Goal: Transaction & Acquisition: Purchase product/service

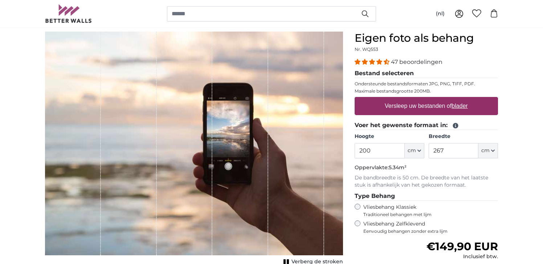
scroll to position [62, 0]
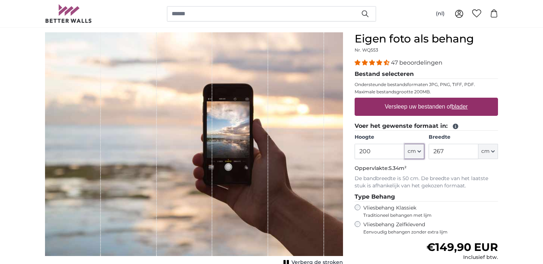
click at [413, 152] on span "cm" at bounding box center [411, 151] width 8 height 7
click at [409, 170] on link "Centimeter (cm)" at bounding box center [414, 170] width 64 height 13
click at [375, 156] on input "200" at bounding box center [379, 151] width 50 height 15
type input "2"
type input "160"
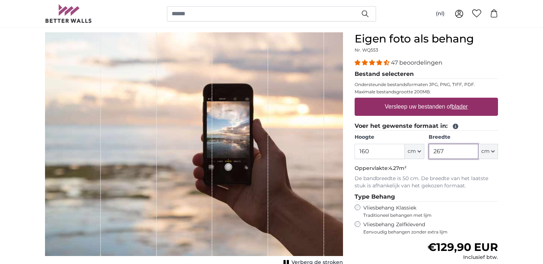
click at [451, 152] on input "267" at bounding box center [453, 151] width 50 height 15
type input "2"
type input "335"
click at [460, 108] on u "blader" at bounding box center [459, 106] width 16 height 6
click at [460, 100] on input "Versleep uw bestanden of blader" at bounding box center [425, 99] width 143 height 2
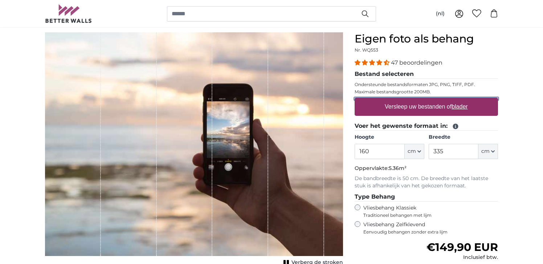
type input "**********"
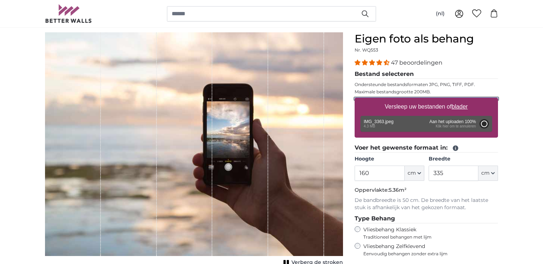
type input "200"
type input "266"
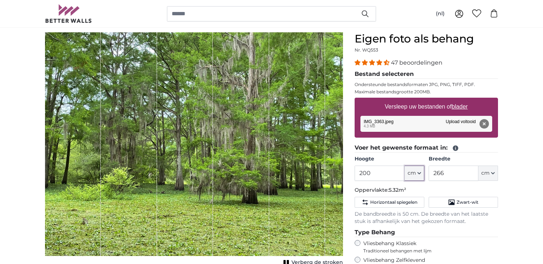
click at [418, 173] on icon "button" at bounding box center [418, 172] width 3 height 1
click at [383, 174] on input "200" at bounding box center [379, 172] width 50 height 15
type input "2"
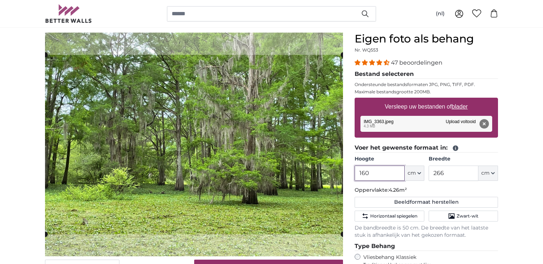
type input "160"
click at [446, 171] on input "266" at bounding box center [453, 172] width 50 height 15
type input "2"
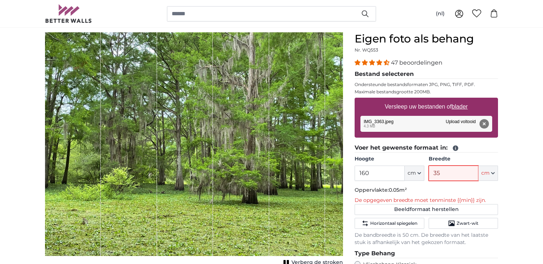
type input "350"
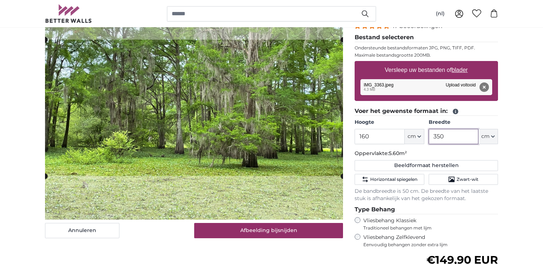
scroll to position [91, 0]
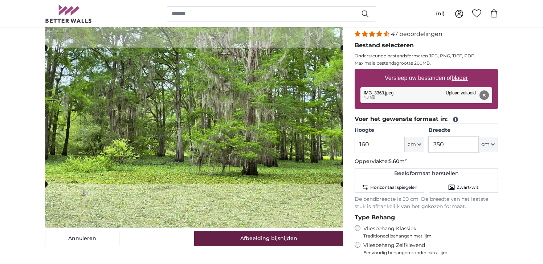
type input "350"
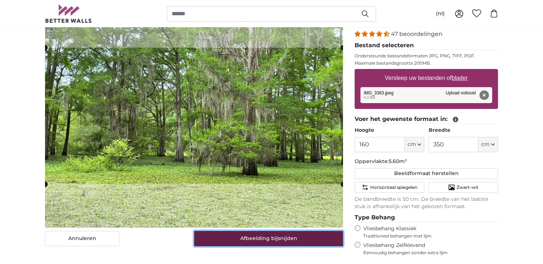
click at [294, 237] on button "Afbeelding bijsnijden" at bounding box center [268, 238] width 149 height 15
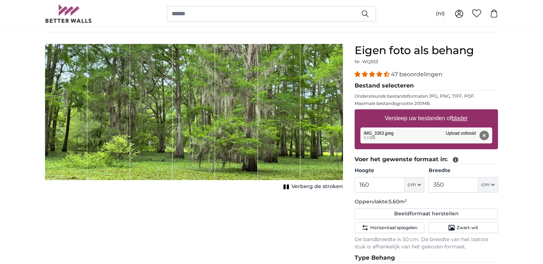
scroll to position [49, 0]
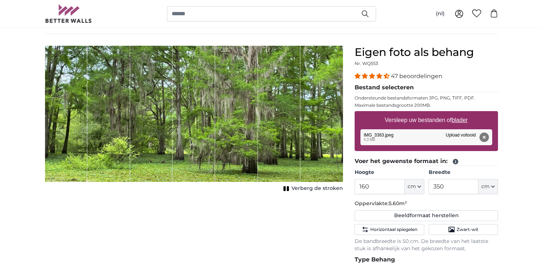
click at [459, 121] on u "blader" at bounding box center [459, 120] width 16 height 6
click at [459, 113] on input "Versleep uw bestanden of blader" at bounding box center [425, 112] width 143 height 2
type input "**********"
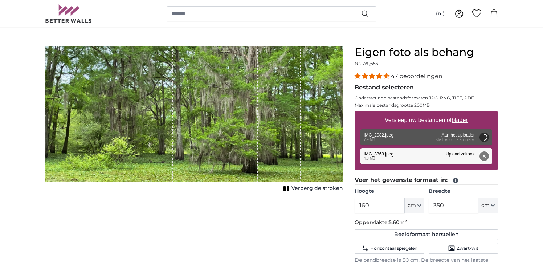
click at [485, 157] on button "Verwijderen" at bounding box center [483, 155] width 9 height 9
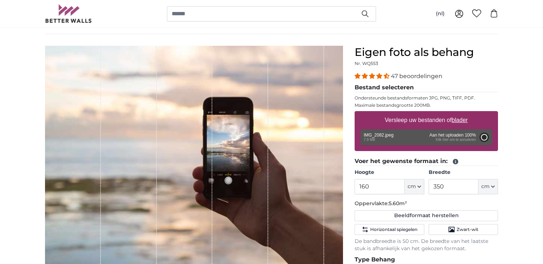
type input "200"
type input "266"
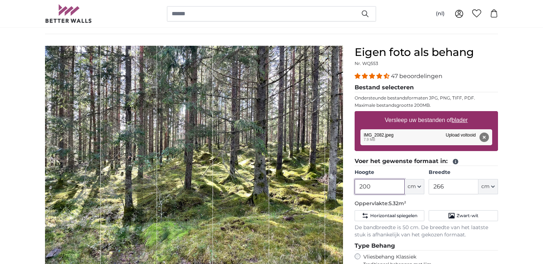
click at [384, 188] on input "200" at bounding box center [379, 186] width 50 height 15
type input "2"
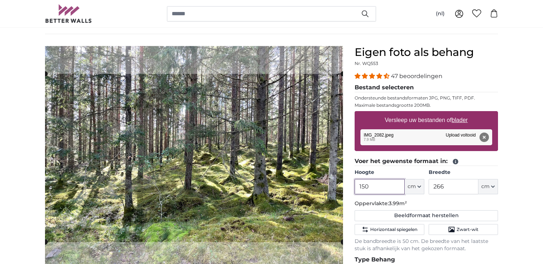
type input "150"
click at [449, 189] on input "266" at bounding box center [453, 186] width 50 height 15
type input "2"
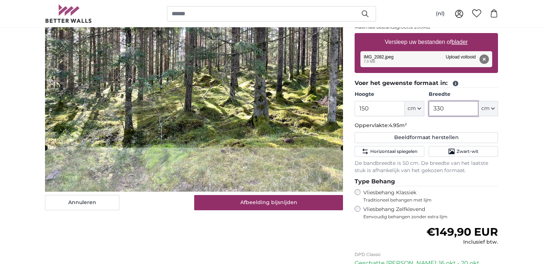
scroll to position [139, 0]
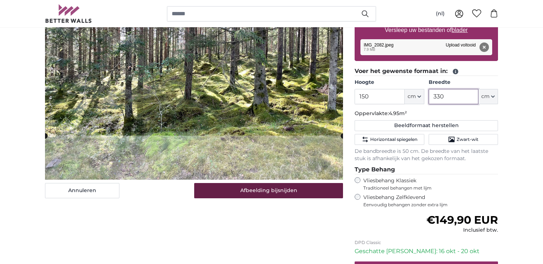
type input "330"
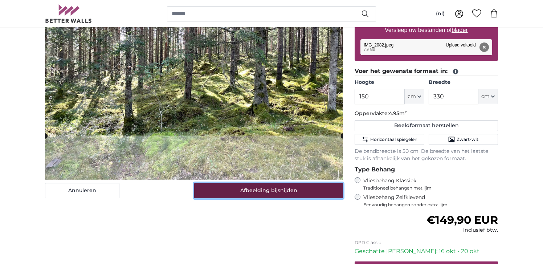
click at [275, 193] on button "Afbeelding bijsnijden" at bounding box center [268, 190] width 149 height 15
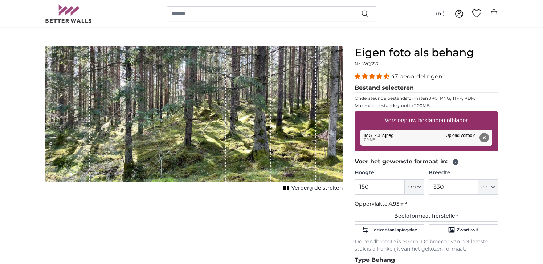
scroll to position [50, 0]
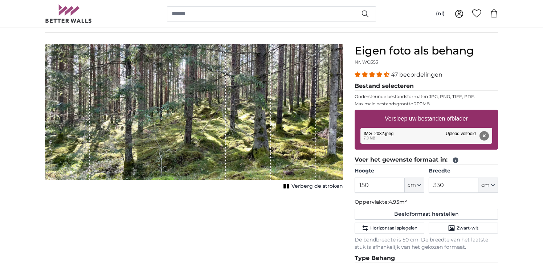
click at [464, 118] on u "blader" at bounding box center [459, 118] width 16 height 6
click at [464, 112] on input "Versleep uw bestanden of blader" at bounding box center [425, 111] width 143 height 2
type input "**********"
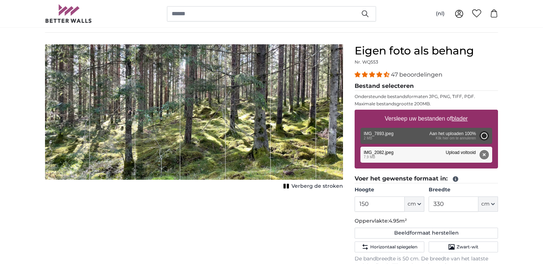
click at [487, 154] on button "Verwijderen" at bounding box center [483, 154] width 9 height 9
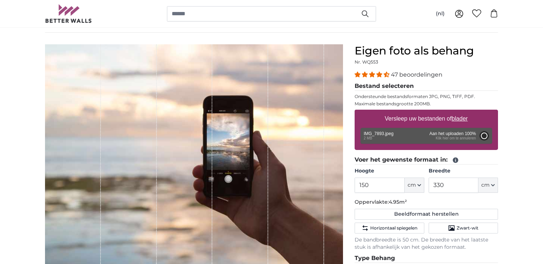
type input "200"
type input "266"
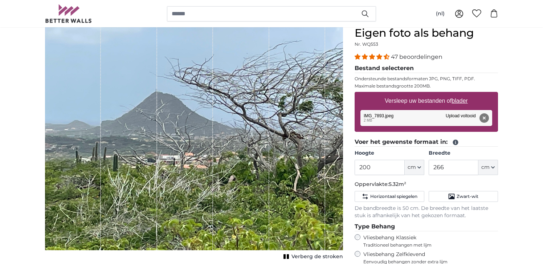
scroll to position [68, 0]
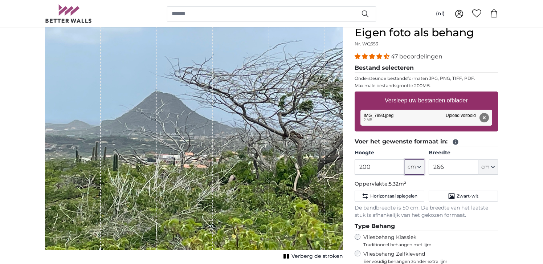
click at [419, 167] on icon "button" at bounding box center [419, 167] width 4 height 4
click at [393, 169] on input "200" at bounding box center [379, 166] width 50 height 15
type input "2"
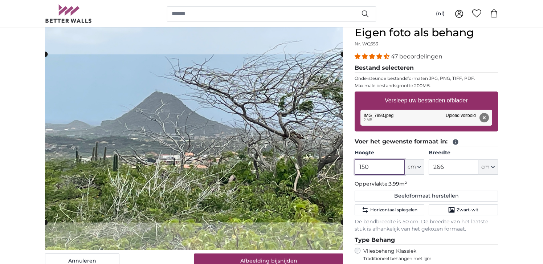
type input "150"
click at [444, 169] on input "266" at bounding box center [453, 166] width 50 height 15
type input "2"
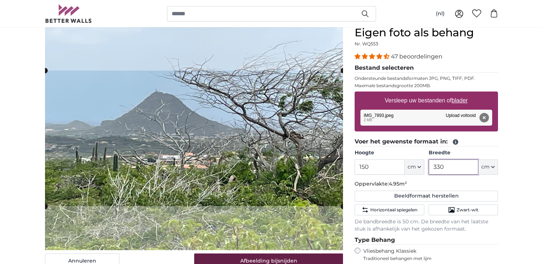
type input "330"
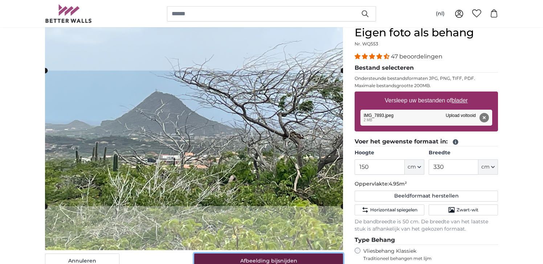
click at [296, 259] on button "Afbeelding bijsnijden" at bounding box center [268, 260] width 149 height 15
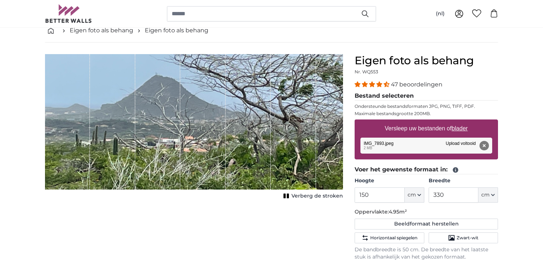
scroll to position [39, 0]
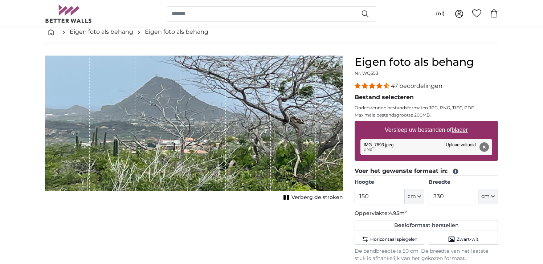
click at [301, 198] on span "Verberg de stroken" at bounding box center [316, 197] width 51 height 7
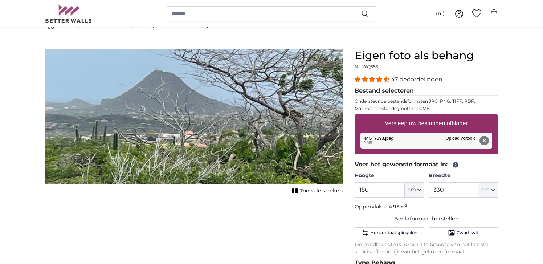
scroll to position [40, 0]
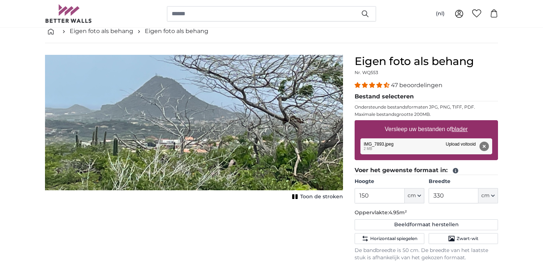
click at [465, 127] on u "blader" at bounding box center [459, 129] width 16 height 6
click at [465, 122] on input "Versleep uw bestanden of blader" at bounding box center [425, 121] width 143 height 2
type input "**********"
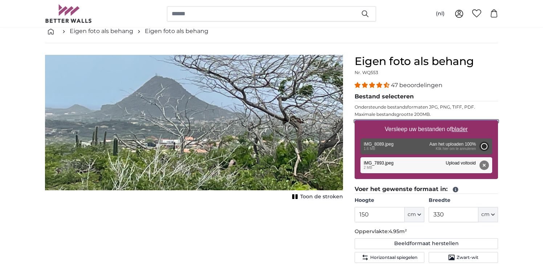
type input "200"
type input "266"
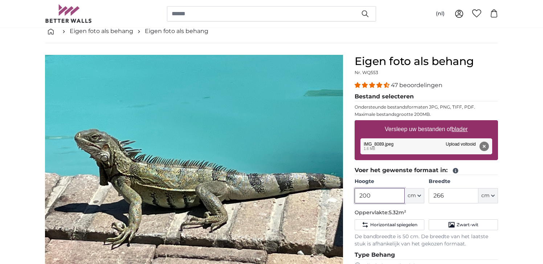
click at [399, 197] on input "200" at bounding box center [379, 195] width 50 height 15
type input "2"
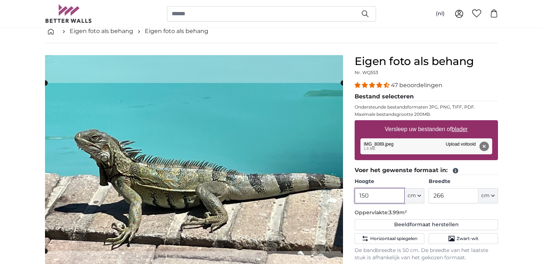
type input "150"
click at [451, 197] on input "266" at bounding box center [453, 195] width 50 height 15
type input "2"
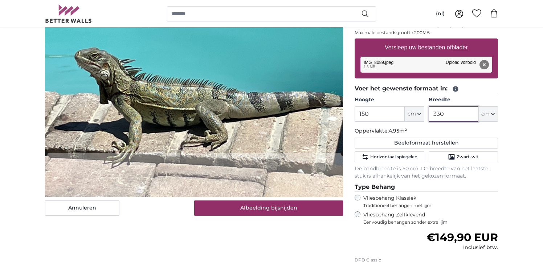
scroll to position [136, 0]
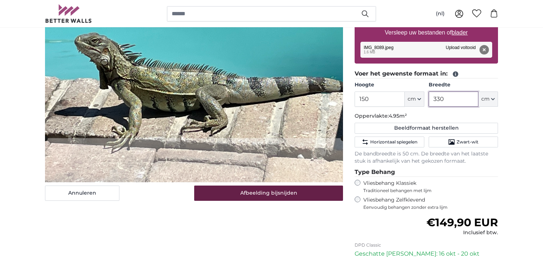
type input "330"
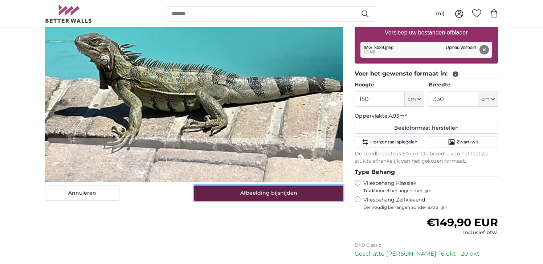
click at [285, 197] on button "Afbeelding bijsnijden" at bounding box center [268, 192] width 149 height 15
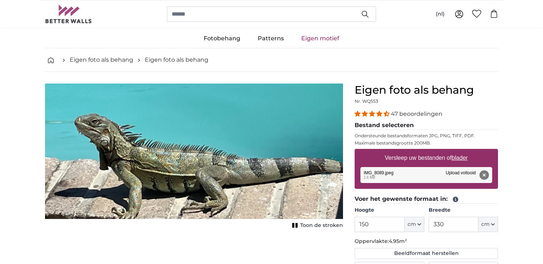
scroll to position [10, 0]
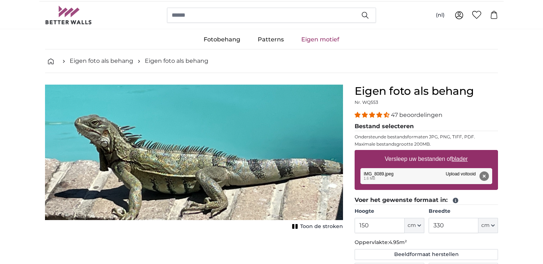
click at [459, 160] on u "blader" at bounding box center [459, 159] width 16 height 6
click at [459, 152] on input "Versleep uw bestanden of blader" at bounding box center [425, 151] width 143 height 2
type input "**********"
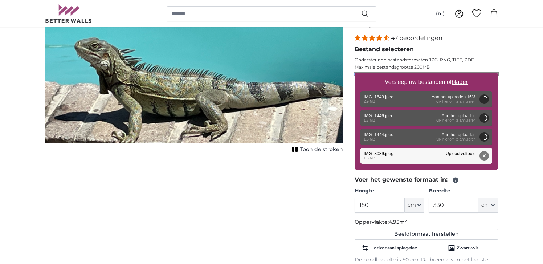
scroll to position [87, 0]
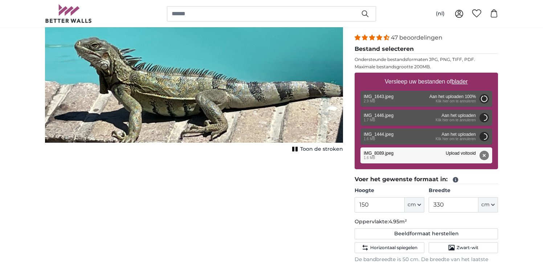
click at [485, 152] on button "Verwijderen" at bounding box center [483, 155] width 9 height 9
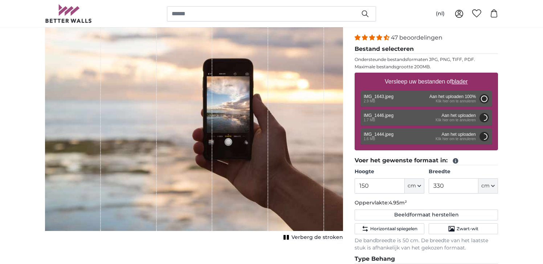
type input "200"
type input "266"
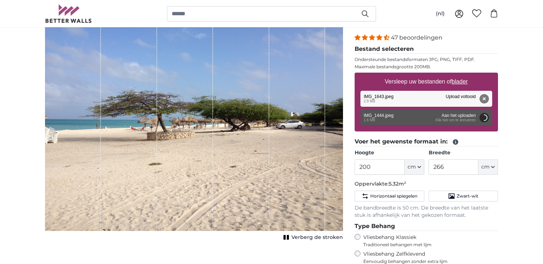
click at [487, 99] on button "Verwijderen" at bounding box center [483, 98] width 9 height 9
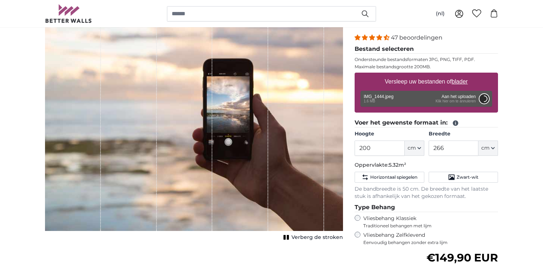
click at [485, 99] on button "Annuleren" at bounding box center [483, 98] width 9 height 9
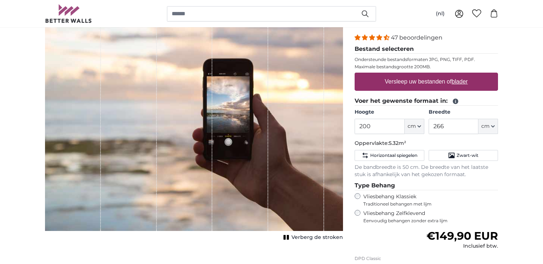
click at [456, 82] on u "blader" at bounding box center [459, 81] width 16 height 6
click at [456, 75] on input "Versleep uw bestanden of blader" at bounding box center [425, 74] width 143 height 2
type input "**********"
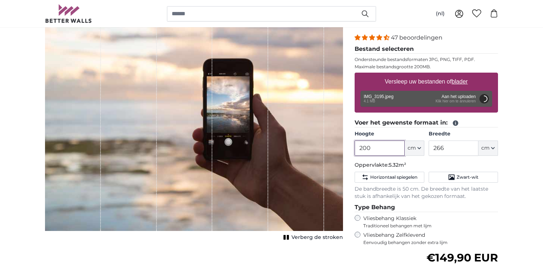
click at [401, 150] on input "200" at bounding box center [379, 147] width 50 height 15
type input "2"
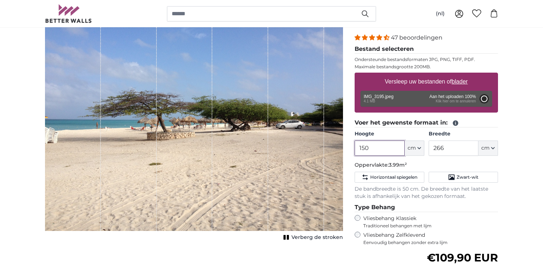
type input "200"
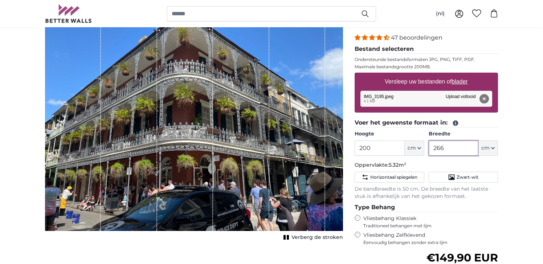
click at [475, 148] on input "266" at bounding box center [453, 147] width 50 height 15
type input "2"
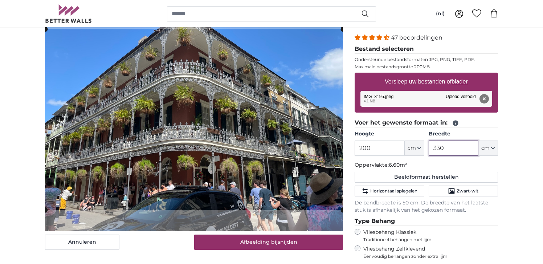
type input "330"
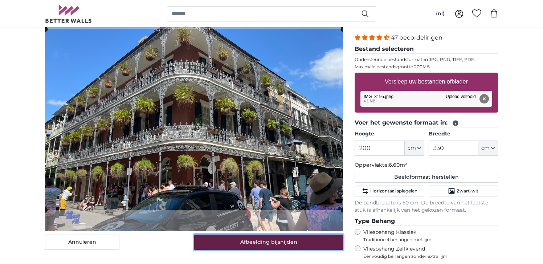
click at [276, 245] on button "Afbeelding bijsnijden" at bounding box center [268, 241] width 149 height 15
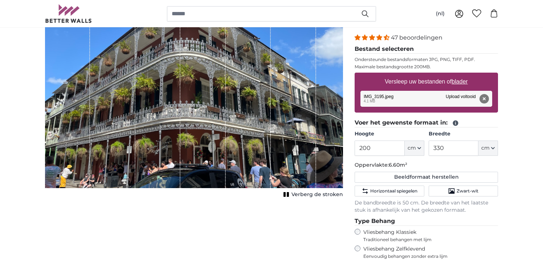
click at [303, 191] on span "Verberg de stroken" at bounding box center [316, 194] width 51 height 7
click at [486, 100] on button "Verwijderen" at bounding box center [483, 98] width 9 height 9
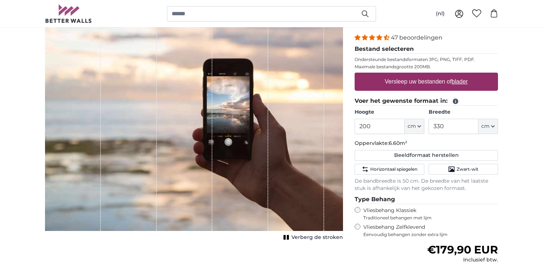
click at [461, 81] on u "blader" at bounding box center [459, 81] width 16 height 6
click at [461, 75] on input "Versleep uw bestanden of blader" at bounding box center [425, 74] width 143 height 2
type input "**********"
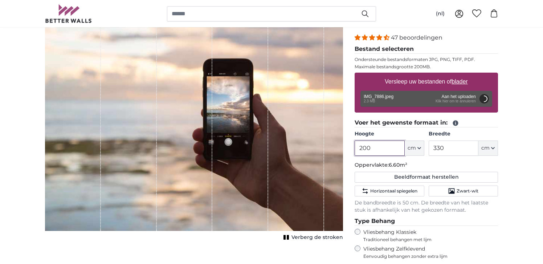
click at [399, 149] on input "200" at bounding box center [379, 147] width 50 height 15
type input "2"
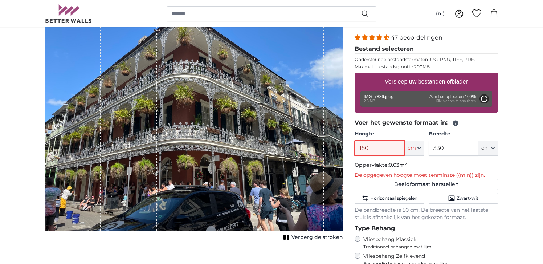
type input "200"
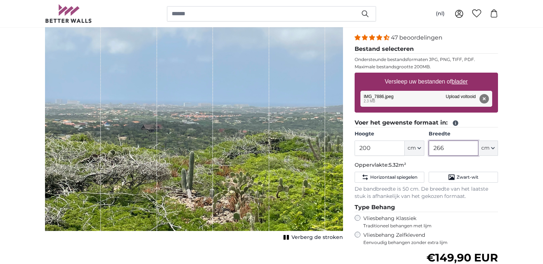
click at [446, 152] on input "266" at bounding box center [453, 147] width 50 height 15
type input "2"
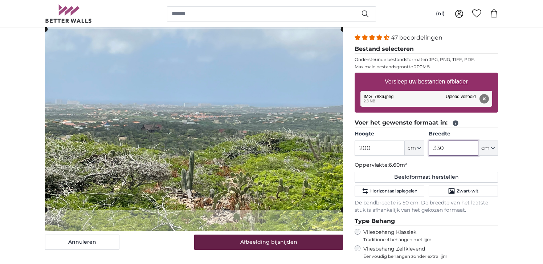
type input "330"
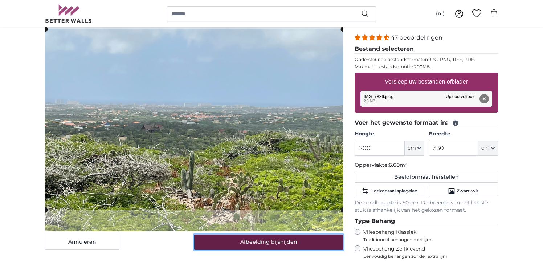
click at [273, 243] on button "Afbeelding bijsnijden" at bounding box center [268, 241] width 149 height 15
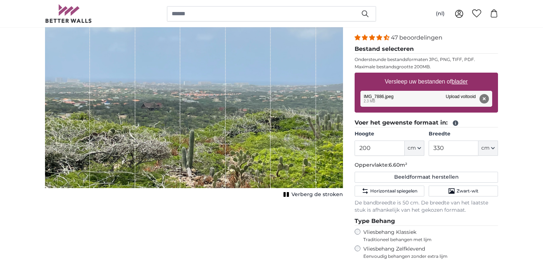
click at [273, 243] on div "Annuleren Afbeelding bijsnijden Verberg de stroken" at bounding box center [193, 195] width 309 height 376
click at [305, 193] on span "Verberg de stroken" at bounding box center [316, 194] width 51 height 7
click at [464, 82] on u "blader" at bounding box center [459, 81] width 16 height 6
click at [464, 75] on input "Versleep uw bestanden of blader" at bounding box center [425, 74] width 143 height 2
type input "**********"
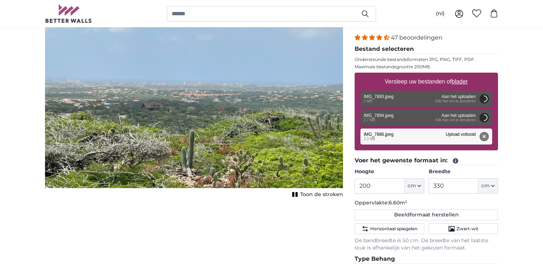
click at [485, 137] on button "Verwijderen" at bounding box center [483, 136] width 9 height 9
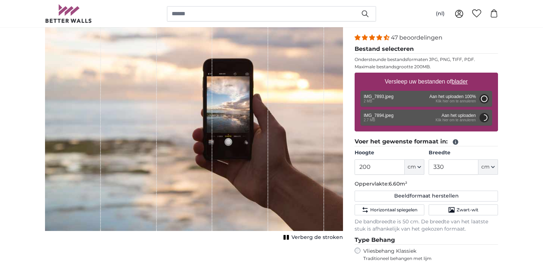
type input "266"
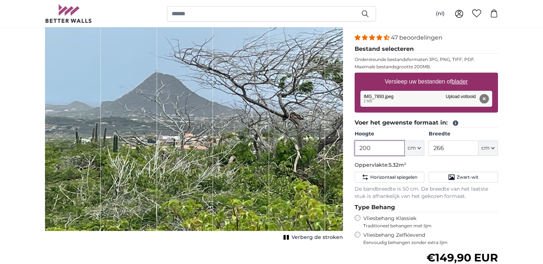
click at [392, 151] on input "200" at bounding box center [379, 147] width 50 height 15
type input "2"
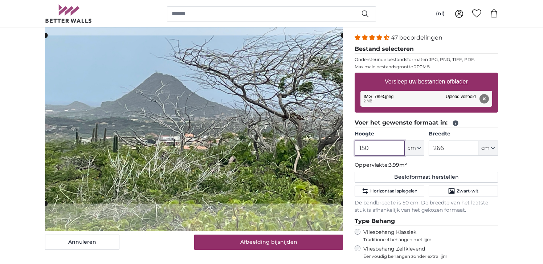
type input "150"
click at [446, 151] on input "266" at bounding box center [453, 147] width 50 height 15
type input "2"
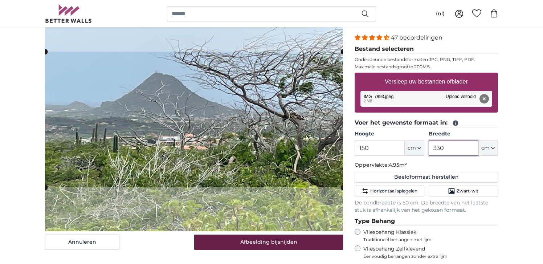
type input "330"
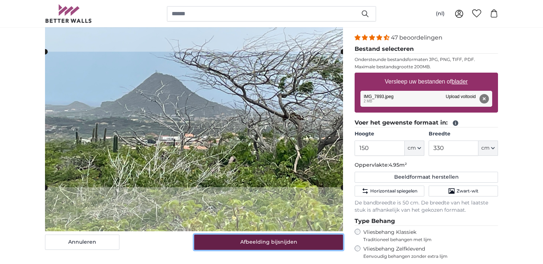
click at [296, 247] on button "Afbeelding bijsnijden" at bounding box center [268, 241] width 149 height 15
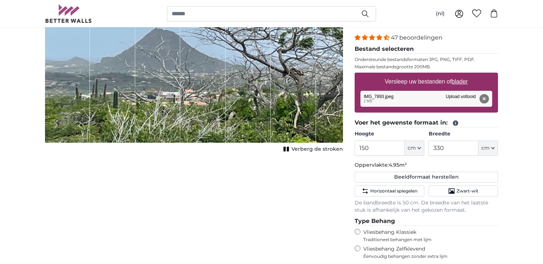
click at [297, 151] on span "Verberg de stroken" at bounding box center [316, 148] width 51 height 7
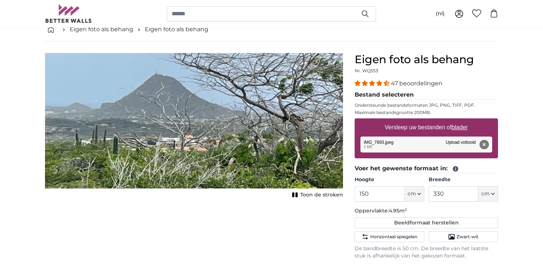
scroll to position [37, 0]
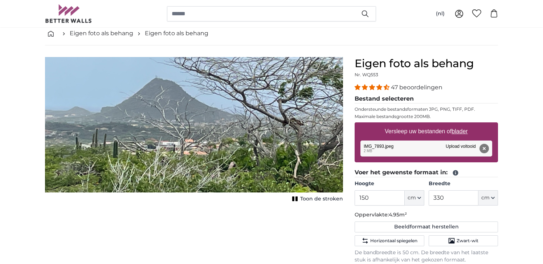
click at [461, 132] on u "blader" at bounding box center [459, 131] width 16 height 6
click at [461, 124] on input "Versleep uw bestanden of blader" at bounding box center [425, 123] width 143 height 2
type input "**********"
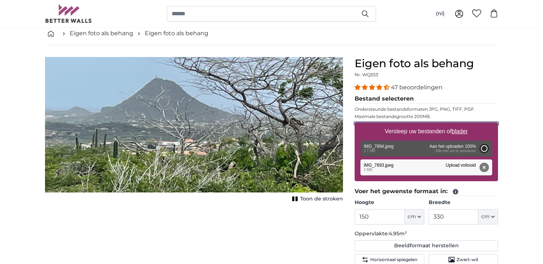
type input "200"
type input "266"
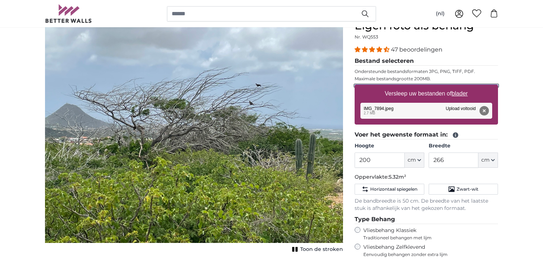
scroll to position [75, 0]
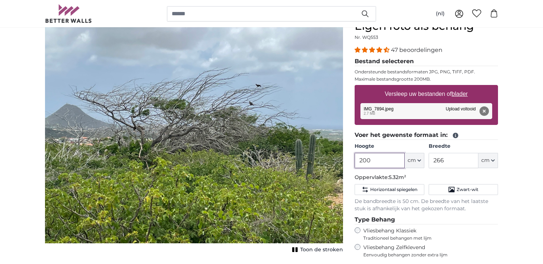
click at [400, 161] on input "200" at bounding box center [379, 160] width 50 height 15
type input "2"
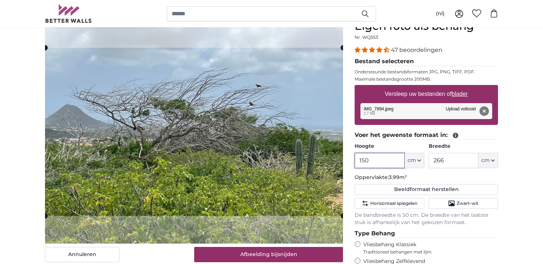
type input "150"
click at [463, 160] on input "266" at bounding box center [453, 160] width 50 height 15
type input "2"
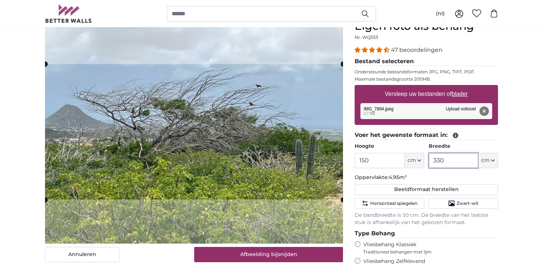
type input "330"
click at [464, 174] on p "Oppervlakte: 4.95m²" at bounding box center [425, 177] width 143 height 7
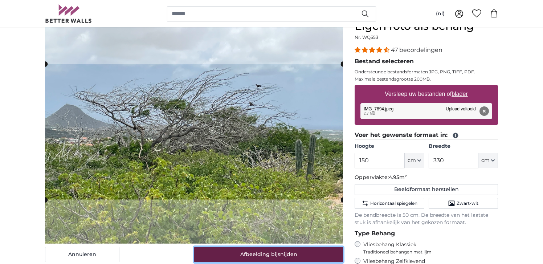
click at [297, 254] on button "Afbeelding bijsnijden" at bounding box center [268, 254] width 149 height 15
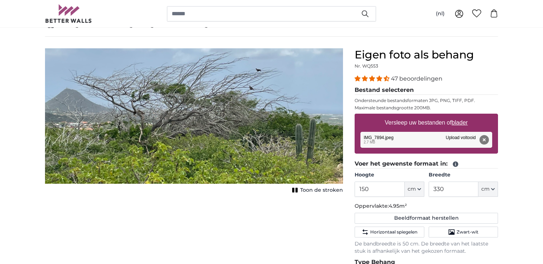
scroll to position [44, 0]
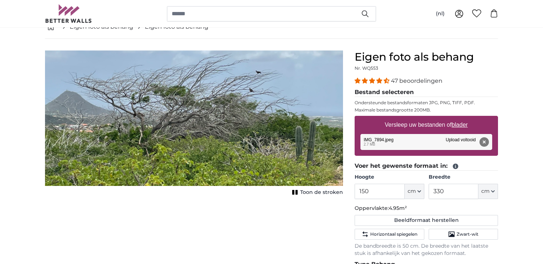
click at [455, 124] on u "blader" at bounding box center [459, 124] width 16 height 6
click at [455, 118] on input "Versleep uw bestanden of blader" at bounding box center [425, 117] width 143 height 2
type input "**********"
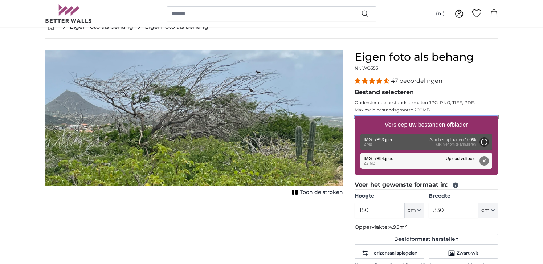
type input "200"
type input "266"
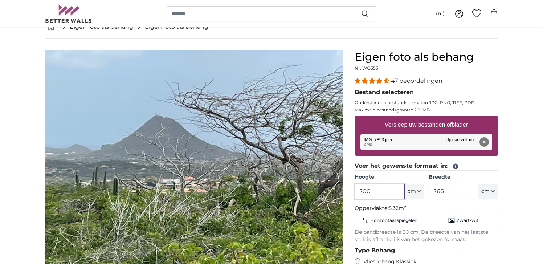
click at [396, 189] on input "200" at bounding box center [379, 191] width 50 height 15
type input "2"
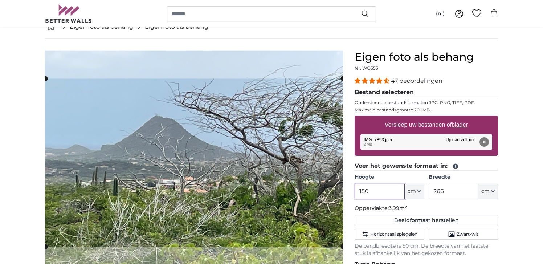
type input "150"
click at [453, 195] on input "266" at bounding box center [453, 191] width 50 height 15
type input "2"
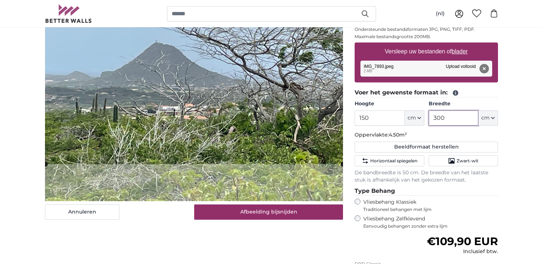
scroll to position [123, 0]
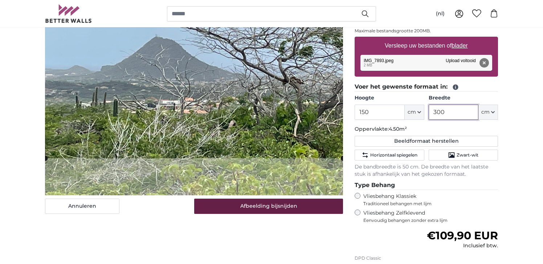
type input "300"
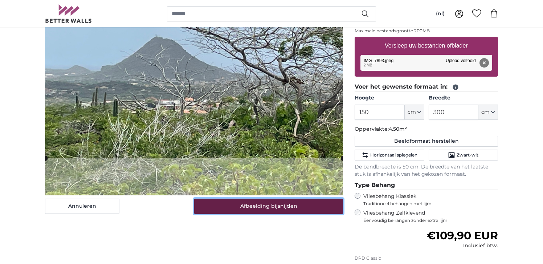
click at [308, 206] on button "Afbeelding bijsnijden" at bounding box center [268, 205] width 149 height 15
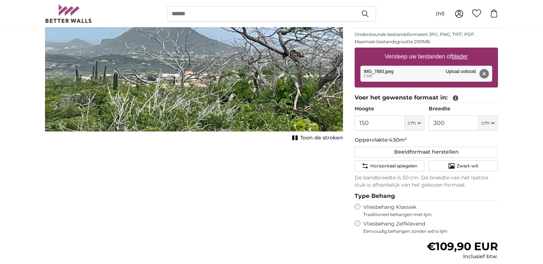
scroll to position [114, 0]
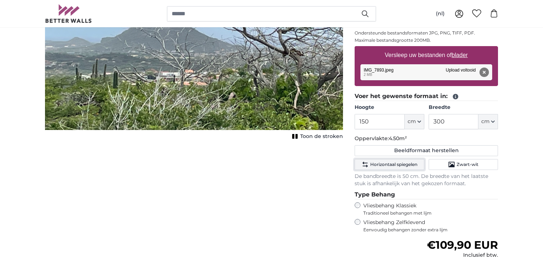
click at [401, 167] on span "Horizontaal spiegelen" at bounding box center [393, 164] width 47 height 6
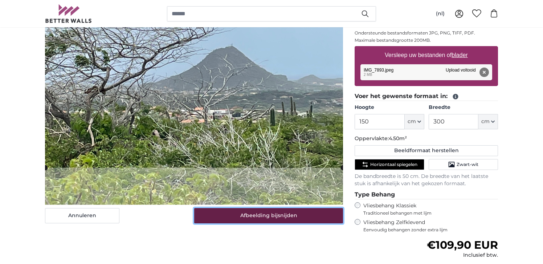
click at [281, 215] on button "Afbeelding bijsnijden" at bounding box center [268, 215] width 149 height 15
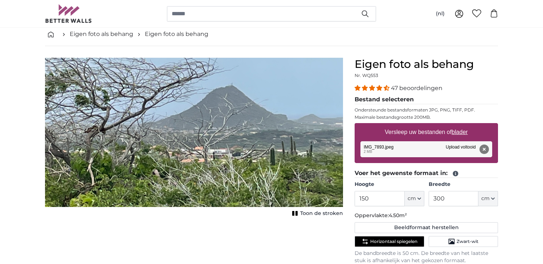
scroll to position [36, 0]
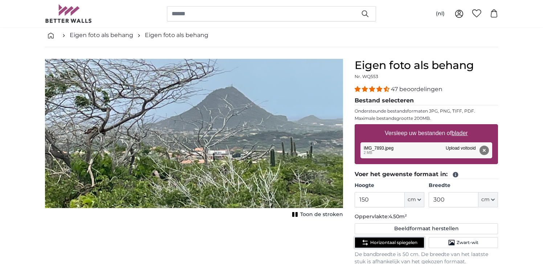
click at [360, 240] on button "Horizontaal spiegelen" at bounding box center [388, 242] width 69 height 11
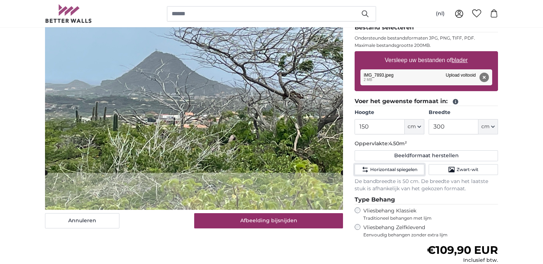
scroll to position [110, 0]
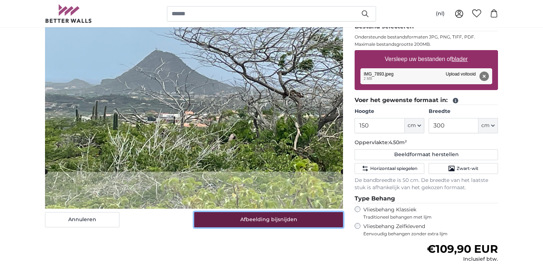
click at [270, 224] on button "Afbeelding bijsnijden" at bounding box center [268, 219] width 149 height 15
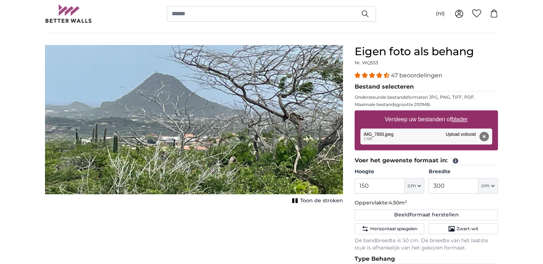
scroll to position [49, 0]
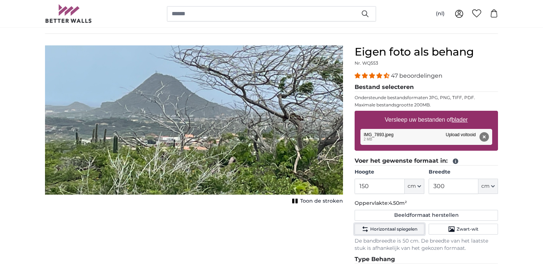
click at [370, 226] on span "Horizontaal spiegelen" at bounding box center [393, 229] width 47 height 6
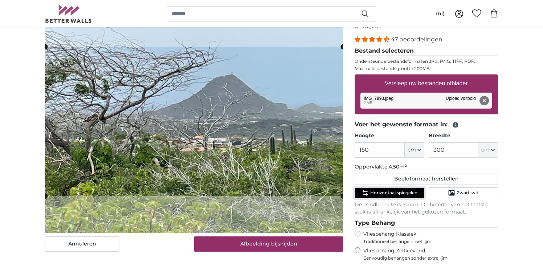
scroll to position [86, 0]
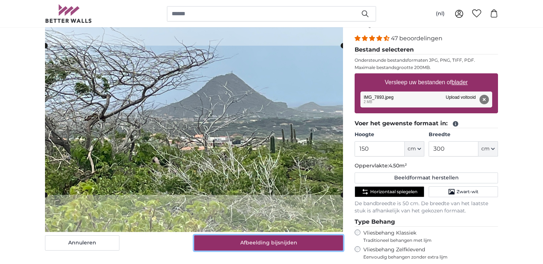
click at [282, 243] on button "Afbeelding bijsnijden" at bounding box center [268, 242] width 149 height 15
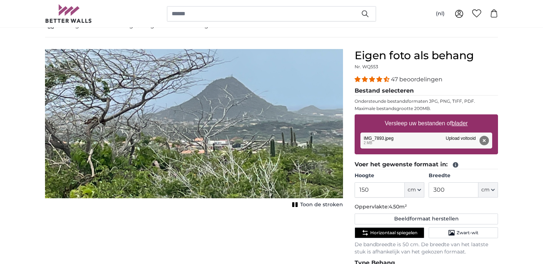
scroll to position [45, 0]
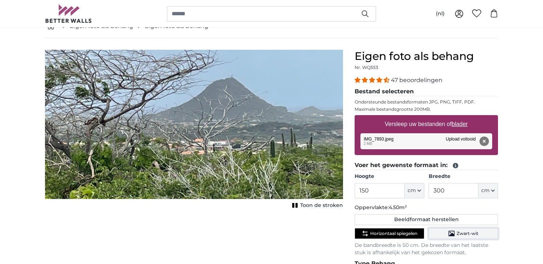
click at [473, 235] on span "Zwart-wit" at bounding box center [467, 233] width 22 height 6
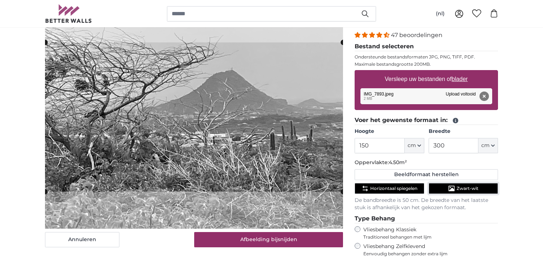
scroll to position [95, 0]
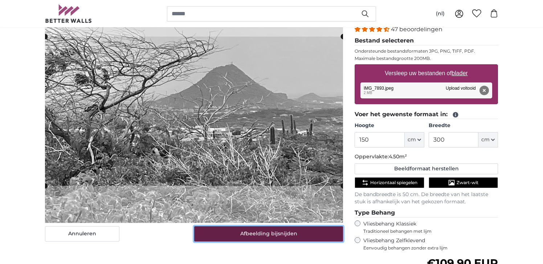
click at [303, 234] on button "Afbeelding bijsnijden" at bounding box center [268, 233] width 149 height 15
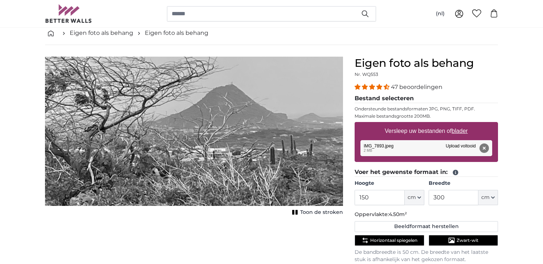
scroll to position [37, 0]
click at [436, 239] on button "Zwart-wit" at bounding box center [462, 240] width 69 height 11
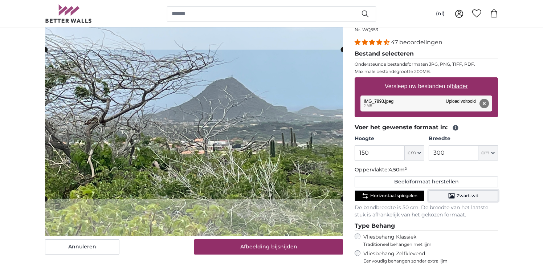
scroll to position [87, 0]
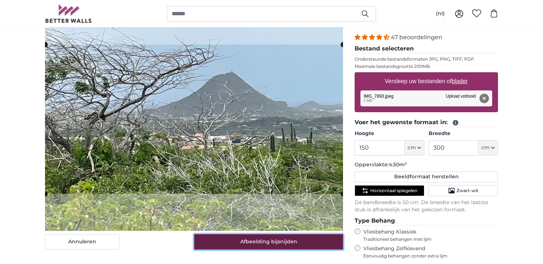
click at [303, 239] on button "Afbeelding bijsnijden" at bounding box center [268, 241] width 149 height 15
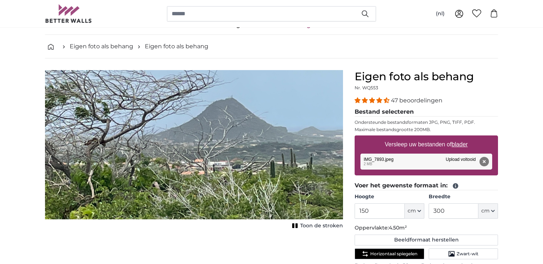
scroll to position [21, 0]
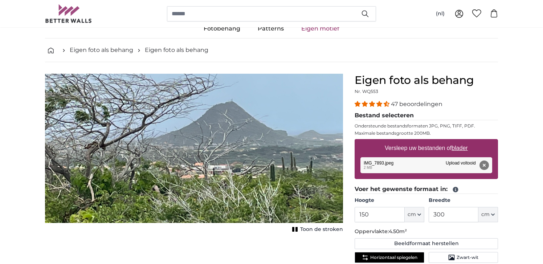
click at [463, 151] on u "blader" at bounding box center [459, 148] width 16 height 6
click at [463, 141] on input "Versleep uw bestanden of blader" at bounding box center [425, 140] width 143 height 2
type input "**********"
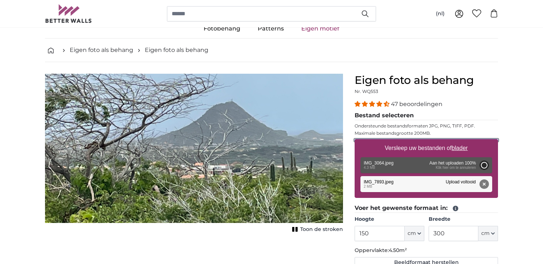
type input "200"
type input "150"
